Goal: Task Accomplishment & Management: Manage account settings

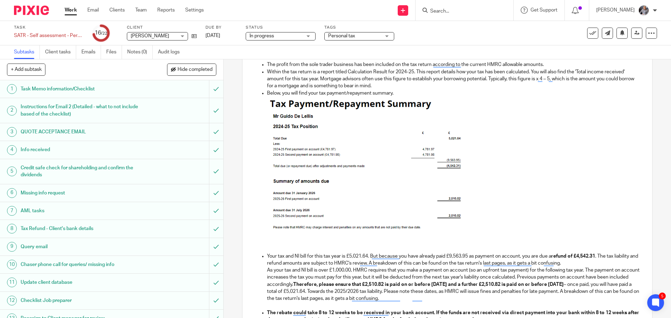
scroll to position [315, 0]
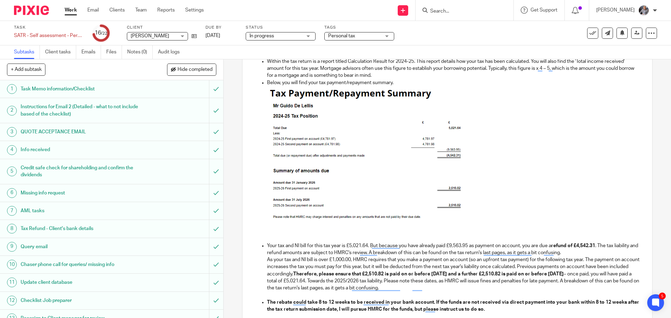
click at [323, 246] on p "Your tax and NI bill for this tax year is £5,021.64. But because you have alrea…" at bounding box center [454, 250] width 374 height 14
click at [349, 244] on p "Your tax and NI bill for this tax year is £5,021.64. But because you have alrea…" at bounding box center [454, 250] width 374 height 14
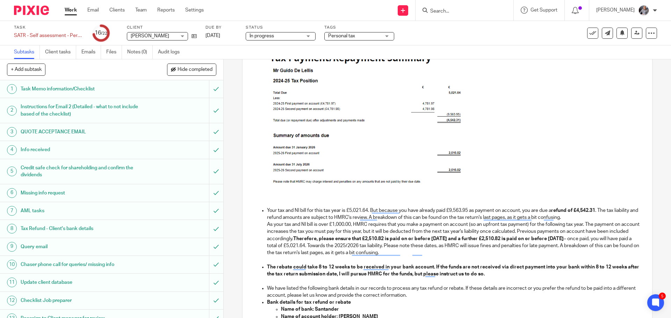
scroll to position [350, 0]
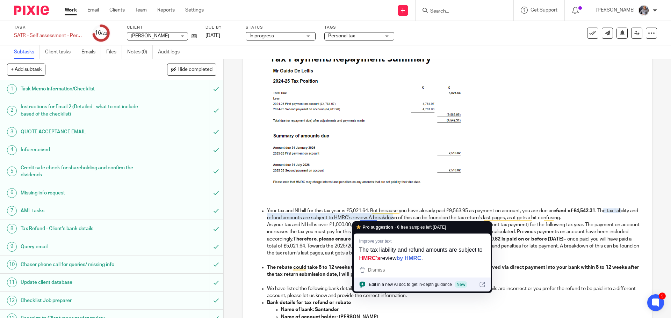
click at [530, 250] on p "As your tax and NI bill is over £1,000.00, HMRC requires that you make a paymen…" at bounding box center [454, 239] width 374 height 35
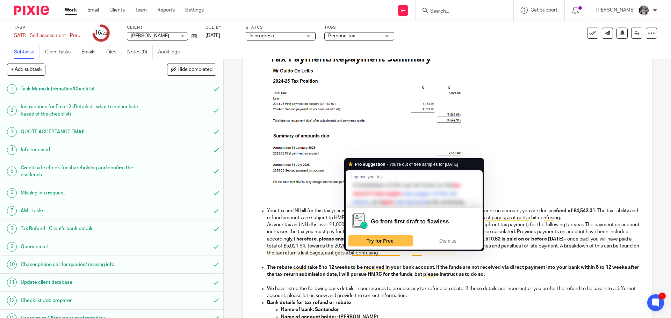
click at [523, 252] on p "As your tax and NI bill is over £1,000.00, HMRC requires that you make a paymen…" at bounding box center [454, 239] width 374 height 35
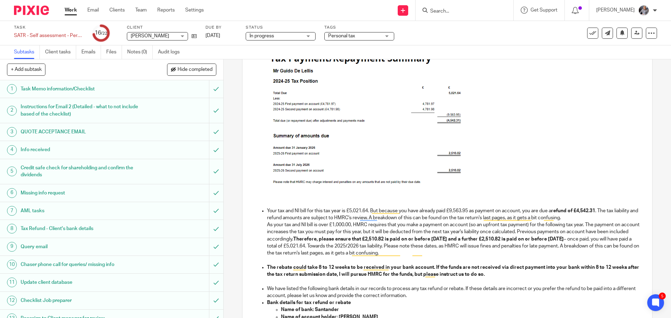
scroll to position [385, 0]
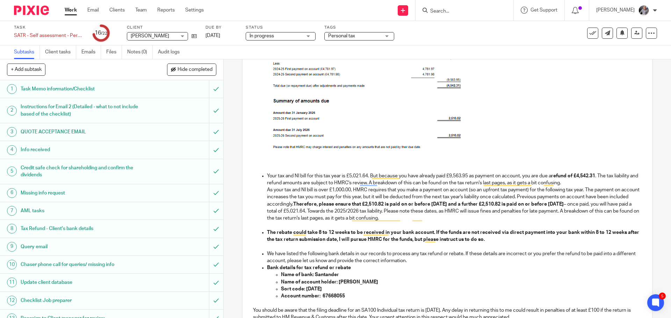
drag, startPoint x: 466, startPoint y: 220, endPoint x: 266, endPoint y: 177, distance: 204.5
click at [267, 177] on li "Your tax and NI bill for this tax year is £5,021.64. But because you have alrea…" at bounding box center [454, 201] width 374 height 57
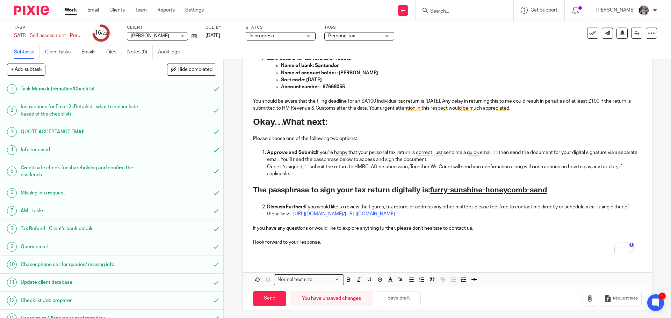
scroll to position [547, 0]
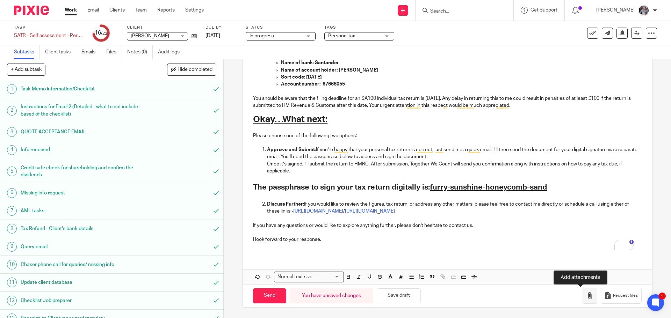
click at [587, 296] on icon "button" at bounding box center [590, 296] width 7 height 7
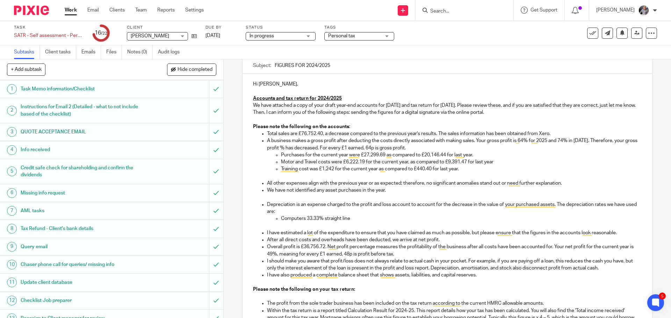
scroll to position [0, 0]
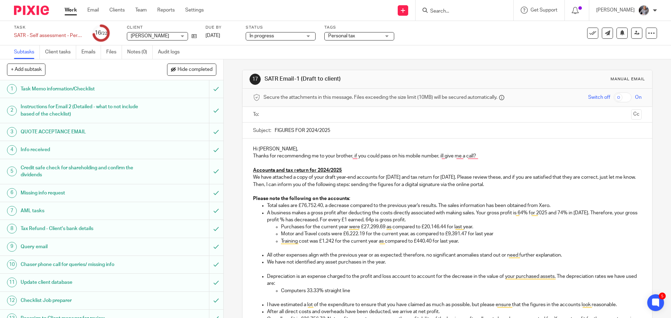
click at [288, 120] on ul at bounding box center [447, 115] width 367 height 12
click at [295, 116] on input "text" at bounding box center [447, 115] width 362 height 8
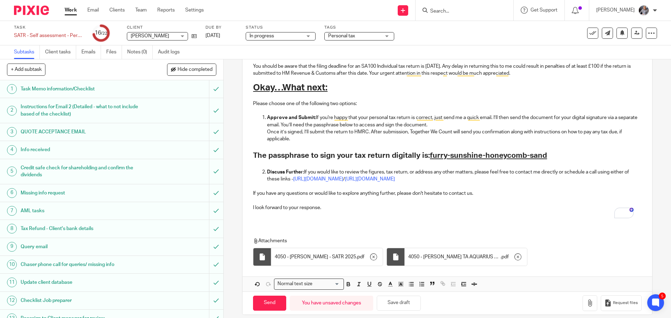
scroll to position [595, 0]
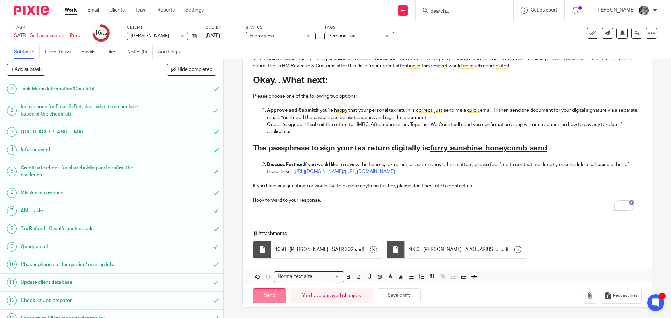
click at [264, 297] on input "Send" at bounding box center [269, 296] width 33 height 15
type input "Sent"
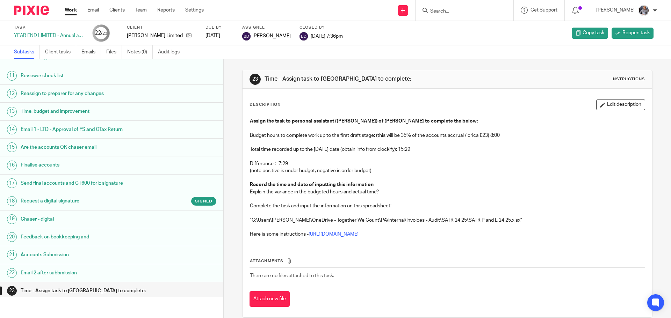
scroll to position [194, 0]
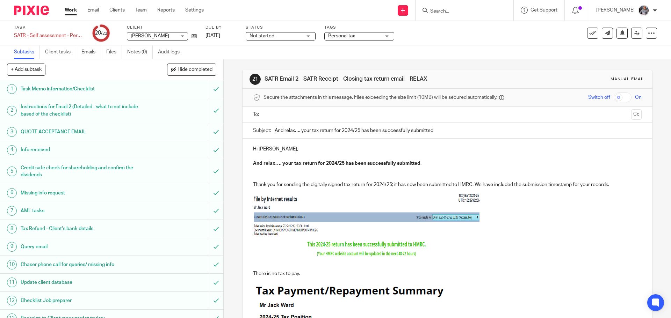
click at [336, 112] on input "text" at bounding box center [447, 115] width 362 height 8
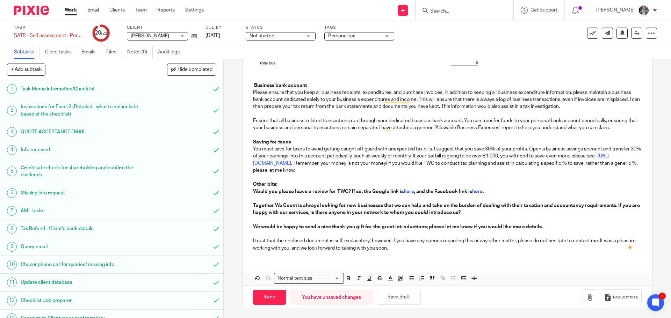
scroll to position [271, 0]
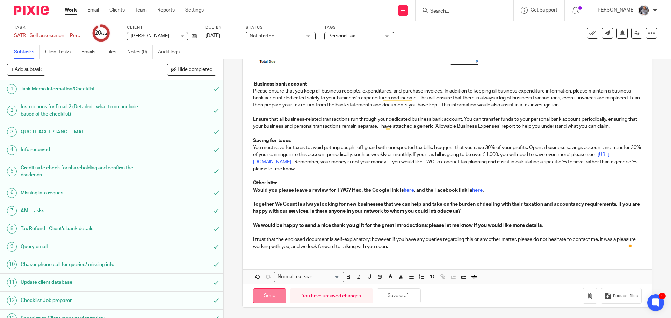
click at [275, 298] on input "Send" at bounding box center [269, 296] width 33 height 15
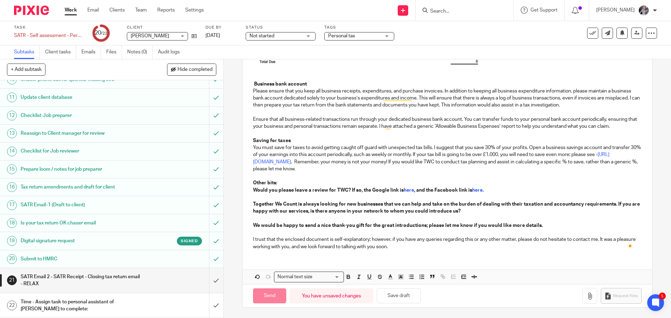
type input "Sent"
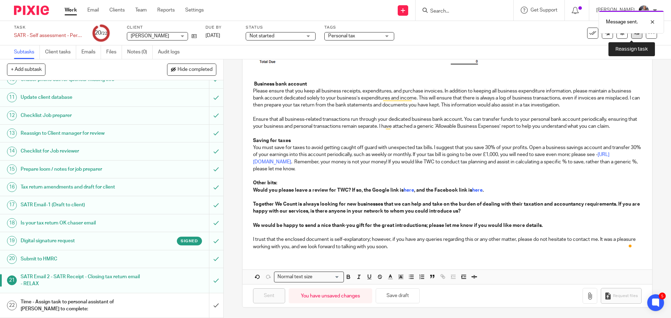
click at [632, 36] on link at bounding box center [636, 33] width 11 height 11
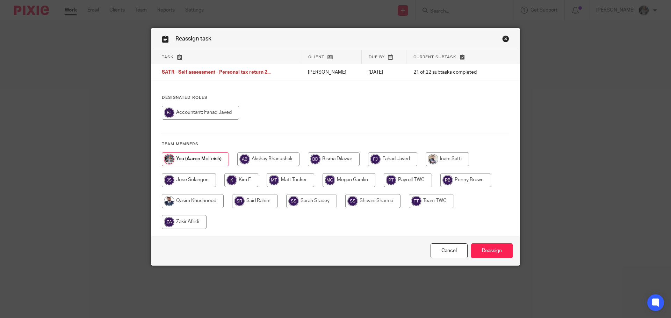
click at [345, 159] on input "radio" at bounding box center [334, 159] width 52 height 14
radio input "true"
click at [478, 250] on input "Reassign" at bounding box center [492, 251] width 42 height 15
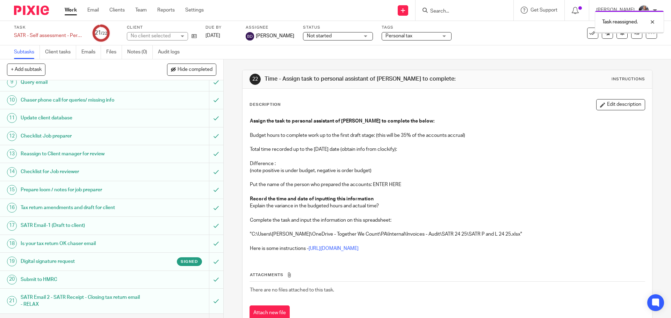
scroll to position [185, 0]
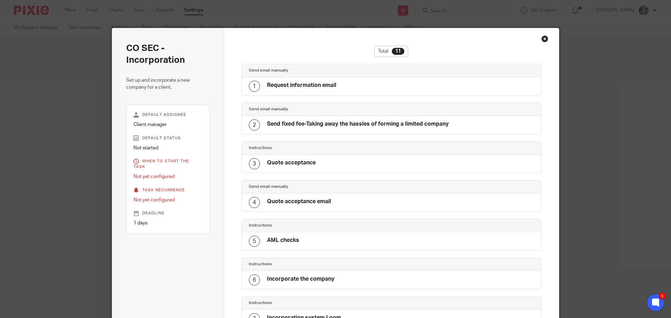
click at [542, 38] on div "Close this dialog window" at bounding box center [545, 38] width 7 height 7
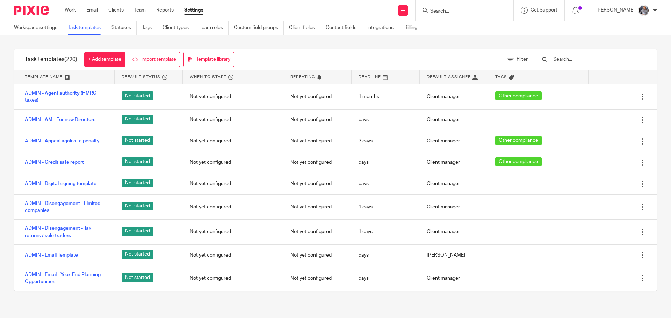
drag, startPoint x: 0, startPoint y: 0, endPoint x: 455, endPoint y: 11, distance: 455.0
click at [455, 11] on input "Search" at bounding box center [461, 11] width 63 height 6
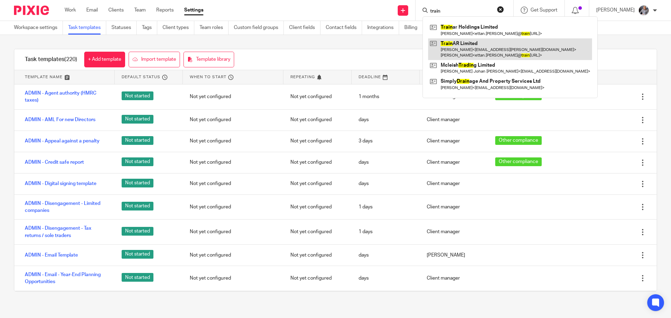
type input "train"
click at [469, 50] on link at bounding box center [510, 49] width 164 height 22
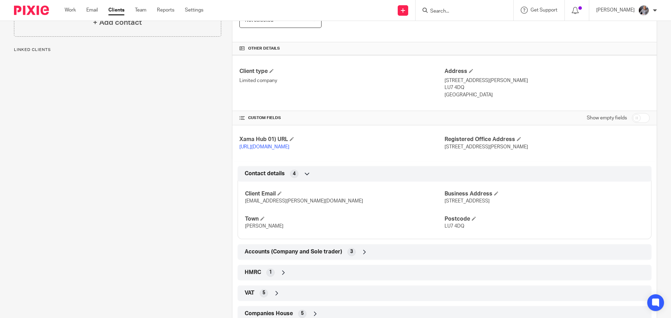
scroll to position [222, 0]
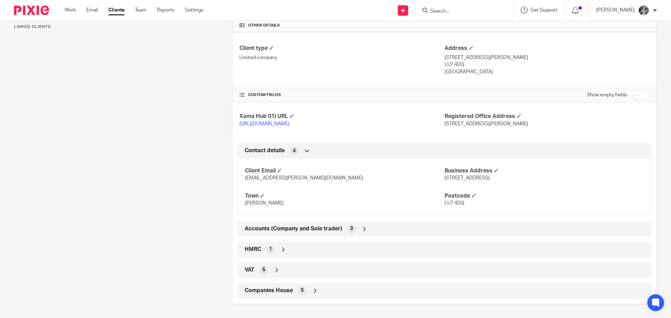
click at [247, 249] on span "HMRC" at bounding box center [253, 249] width 16 height 7
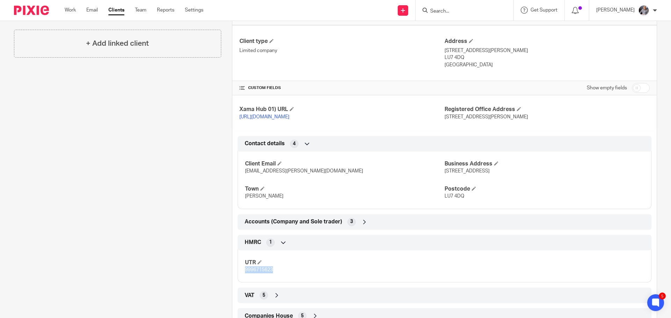
drag, startPoint x: 273, startPoint y: 277, endPoint x: 243, endPoint y: 279, distance: 30.1
click at [245, 274] on p "9996715623" at bounding box center [345, 270] width 200 height 7
copy span "9996715623"
click at [470, 8] on input "Search" at bounding box center [461, 11] width 63 height 6
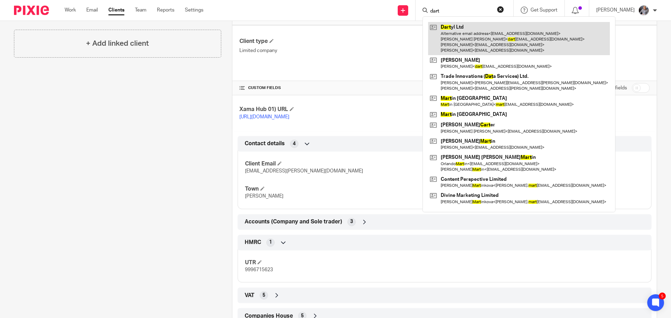
type input "dart"
click at [470, 29] on link at bounding box center [519, 38] width 182 height 33
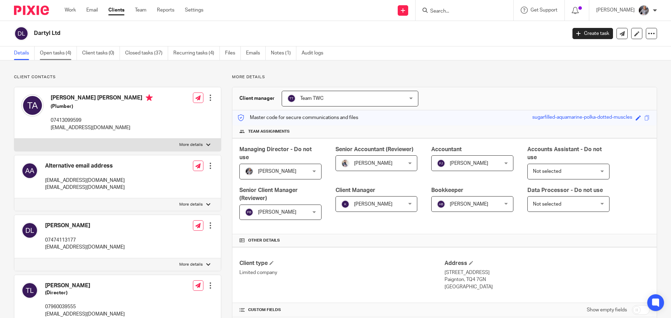
click at [51, 51] on link "Open tasks (4)" at bounding box center [58, 53] width 37 height 14
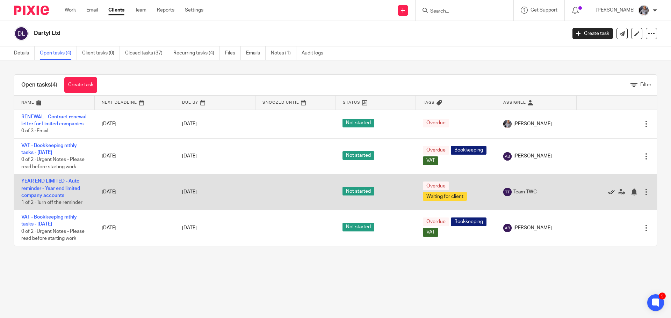
click at [608, 196] on icon at bounding box center [611, 192] width 7 height 7
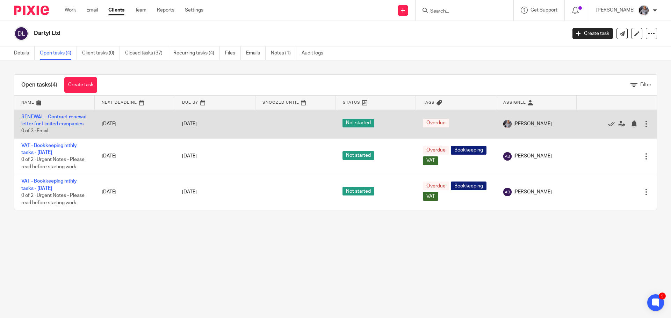
click at [34, 123] on link "RENEWAL - Contract renewal letter for Limited companies" at bounding box center [53, 121] width 65 height 12
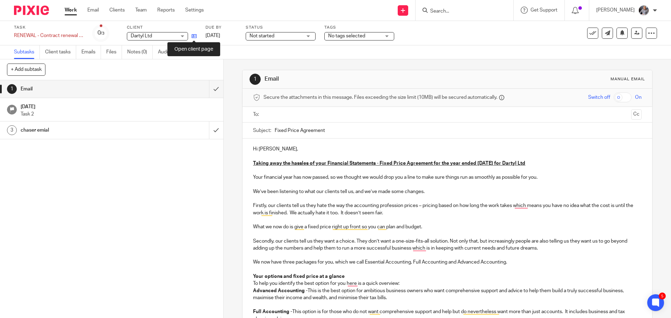
click at [196, 36] on icon at bounding box center [194, 36] width 5 height 5
